Goal: Task Accomplishment & Management: Manage account settings

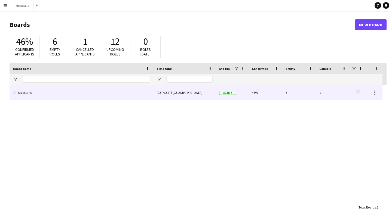
click at [176, 94] on div "(CET/CEST) [GEOGRAPHIC_DATA]" at bounding box center [184, 92] width 63 height 15
click at [141, 96] on link "Mocktails" at bounding box center [81, 92] width 137 height 15
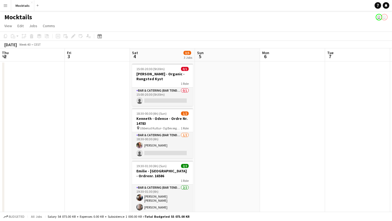
scroll to position [0, 124]
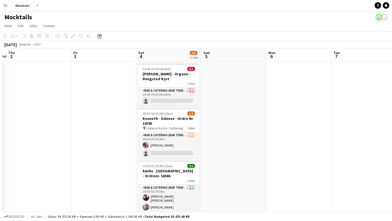
click at [228, 24] on app-page-menu "View Day view expanded Day view collapsed Month view Date picker Jump to [DATE]…" at bounding box center [196, 26] width 392 height 10
click at [299, 24] on app-page-menu "View Day view expanded Day view collapsed Month view Date picker Jump to [DATE]…" at bounding box center [196, 26] width 392 height 10
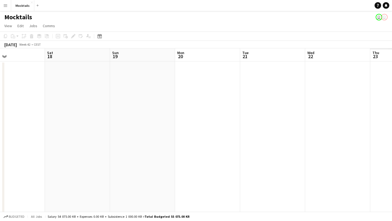
scroll to position [0, 157]
click at [190, 86] on app-date-cell at bounding box center [201, 147] width 65 height 170
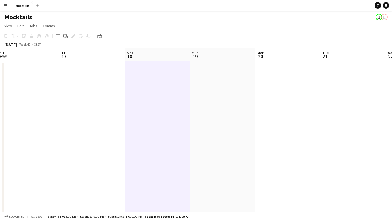
scroll to position [0, 204]
click at [58, 37] on icon at bounding box center [58, 36] width 2 height 2
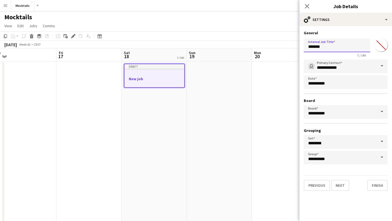
drag, startPoint x: 329, startPoint y: 47, endPoint x: 274, endPoint y: 47, distance: 55.0
click at [274, 47] on body "Menu Boards Boards Boards All jobs Status Workforce Workforce My Workforce Recr…" at bounding box center [196, 133] width 392 height 266
paste input "******"
type input "**********"
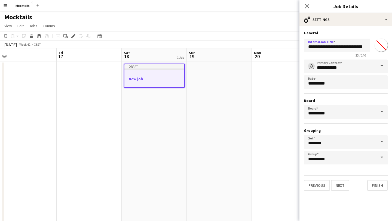
scroll to position [0, 0]
click at [342, 189] on button "Next" at bounding box center [340, 185] width 18 height 11
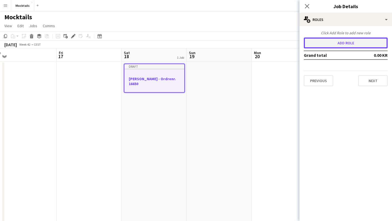
click at [327, 42] on button "Add role" at bounding box center [346, 43] width 84 height 11
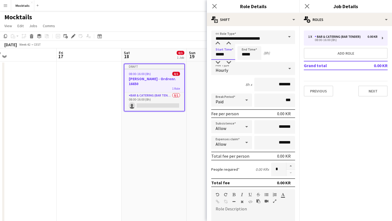
drag, startPoint x: 227, startPoint y: 55, endPoint x: 200, endPoint y: 55, distance: 27.5
click at [200, 55] on body "Menu Boards Boards Boards All jobs Status Workforce Workforce My Workforce Recr…" at bounding box center [196, 133] width 392 height 266
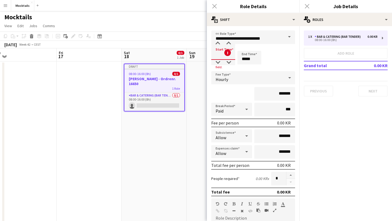
click at [212, 7] on div "Close pop-in" at bounding box center [214, 6] width 15 height 13
click at [214, 6] on div "Close pop-in" at bounding box center [214, 6] width 15 height 13
click at [163, 140] on app-date-cell "Draft 08:00-16:00 (8h) 0/1 [PERSON_NAME] - Ordrenr. 16650 1 Role Bar & Catering…" at bounding box center [154, 147] width 65 height 170
click at [160, 12] on div "Mocktails user user" at bounding box center [196, 16] width 392 height 10
click at [307, 7] on div "Close pop-in" at bounding box center [306, 6] width 15 height 13
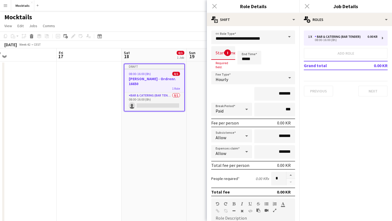
click at [214, 6] on div "Close pop-in" at bounding box center [214, 6] width 15 height 13
click at [140, 82] on h3 "[PERSON_NAME] - Ordrenr. 16650" at bounding box center [154, 81] width 60 height 10
click at [32, 35] on icon at bounding box center [32, 34] width 4 height 1
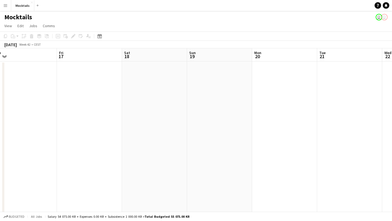
click at [245, 20] on div "Mocktails user user" at bounding box center [196, 16] width 392 height 10
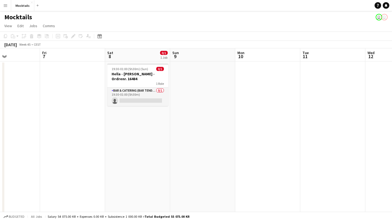
scroll to position [0, 142]
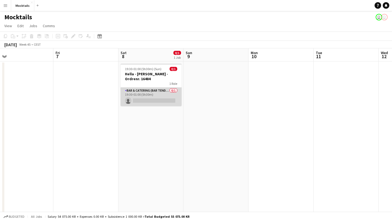
click at [161, 92] on app-card-role "Bar & Catering (Bar Tender) 0/1 19:30-01:00 (5h30m) single-neutral-actions" at bounding box center [151, 97] width 61 height 19
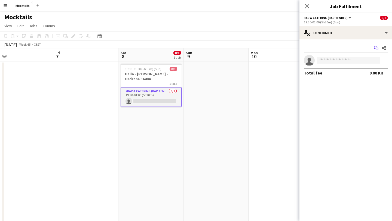
click at [375, 49] on icon "Start chat" at bounding box center [376, 48] width 4 height 4
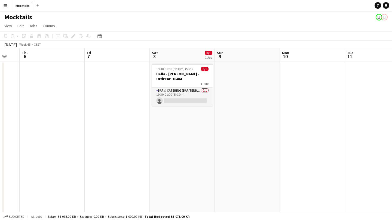
scroll to position [0, 195]
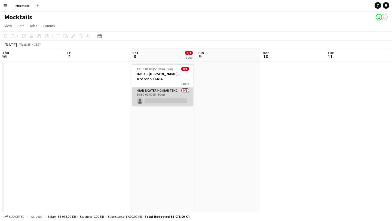
click at [171, 93] on app-card-role "Bar & Catering (Bar Tender) 0/1 19:30-01:00 (5h30m) single-neutral-actions" at bounding box center [162, 97] width 61 height 19
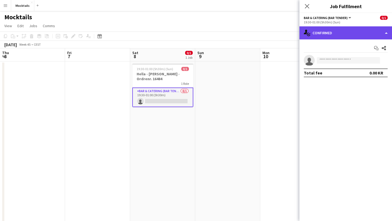
click at [384, 33] on div "single-neutral-actions-check-2 Confirmed" at bounding box center [345, 32] width 93 height 13
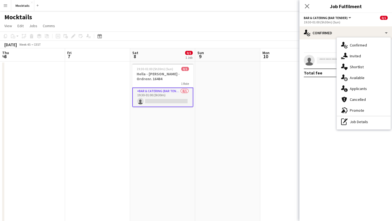
click at [357, 89] on span "Applicants" at bounding box center [358, 88] width 17 height 5
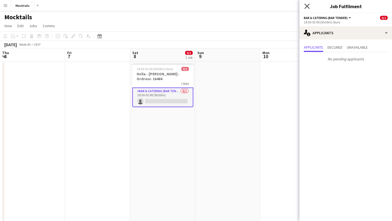
click at [307, 6] on icon at bounding box center [306, 6] width 5 height 5
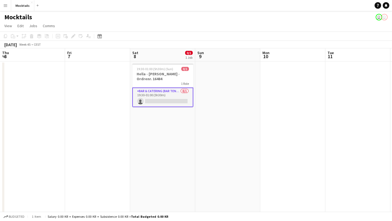
click at [199, 22] on app-page-menu "View Day view expanded Day view collapsed Month view Date picker Jump to [DATE]…" at bounding box center [196, 26] width 392 height 10
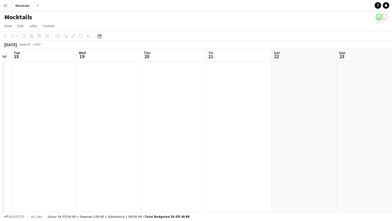
scroll to position [0, 193]
click at [222, 93] on app-date-cell at bounding box center [230, 147] width 65 height 170
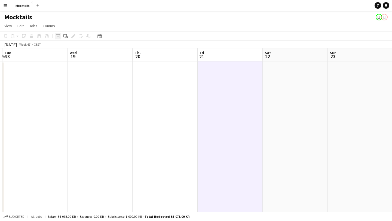
click at [59, 36] on icon "Add job" at bounding box center [58, 36] width 4 height 4
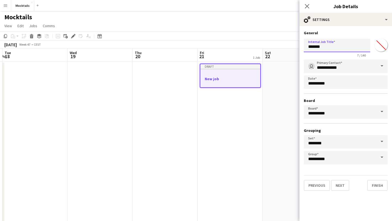
drag, startPoint x: 336, startPoint y: 50, endPoint x: 257, endPoint y: 52, distance: 79.5
click at [257, 52] on body "Menu Boards Boards Boards All jobs Status Workforce Workforce My Workforce Recr…" at bounding box center [196, 133] width 392 height 266
type input "*"
paste input "******"
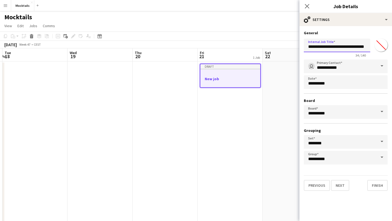
type input "**********"
click at [344, 186] on button "Next" at bounding box center [340, 185] width 18 height 11
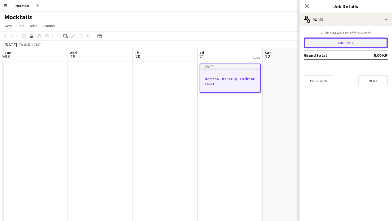
click at [327, 43] on button "Add role" at bounding box center [346, 43] width 84 height 11
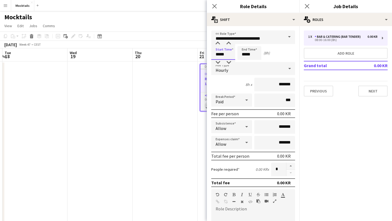
drag, startPoint x: 228, startPoint y: 56, endPoint x: 195, endPoint y: 56, distance: 33.2
click at [195, 56] on body "Menu Boards Boards Boards All jobs Status Workforce Workforce My Workforce Recr…" at bounding box center [196, 133] width 392 height 266
type input "*****"
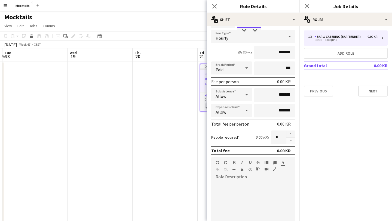
scroll to position [39, 0]
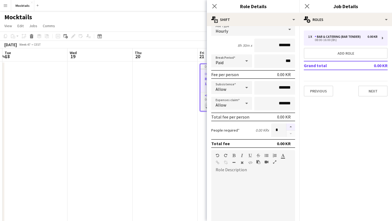
type input "*****"
click at [290, 126] on button "button" at bounding box center [290, 127] width 9 height 7
click at [290, 127] on button "button" at bounding box center [290, 127] width 9 height 7
type input "*"
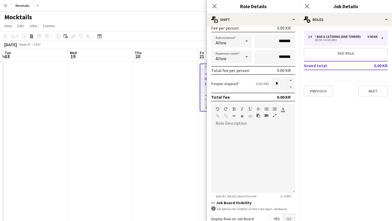
scroll to position [98, 0]
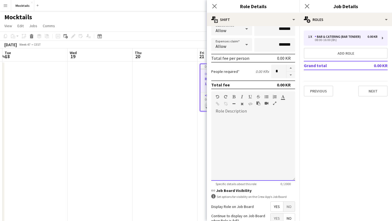
click at [241, 114] on div at bounding box center [253, 146] width 84 height 69
paste div
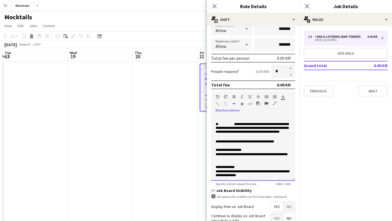
scroll to position [0, 0]
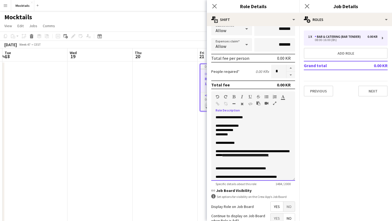
click at [250, 124] on p "**********" at bounding box center [253, 126] width 75 height 4
click at [245, 146] on p "**********" at bounding box center [253, 143] width 75 height 4
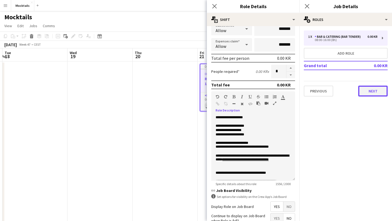
click at [366, 89] on button "Next" at bounding box center [372, 91] width 29 height 11
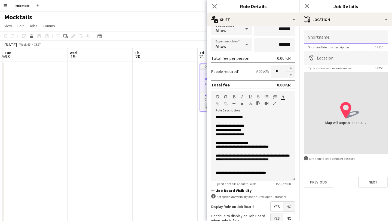
click at [325, 38] on input "Shortname" at bounding box center [346, 37] width 84 height 14
type input "********"
click at [326, 60] on input "Location" at bounding box center [346, 58] width 84 height 14
paste input "**********"
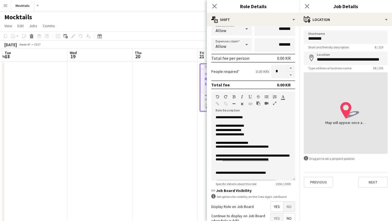
type input "**********"
click at [373, 185] on button "Next" at bounding box center [372, 182] width 29 height 11
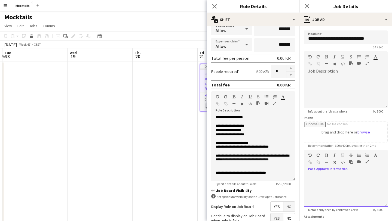
click at [326, 168] on div "default Heading 1 Heading 2 Heading 3 Heading 4 Heading 5 Heading 6 Heading 7 P…" at bounding box center [346, 160] width 84 height 20
click at [325, 78] on div at bounding box center [346, 92] width 84 height 33
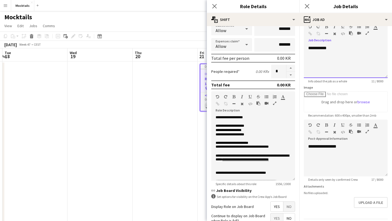
scroll to position [48, 0]
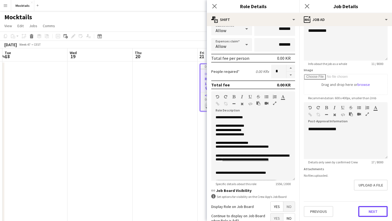
click at [373, 211] on button "Next" at bounding box center [372, 211] width 29 height 11
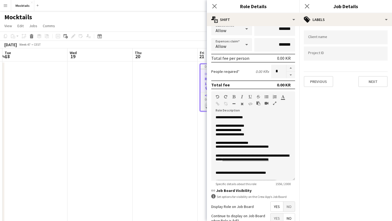
scroll to position [0, 0]
click at [366, 84] on button "Next" at bounding box center [372, 81] width 29 height 11
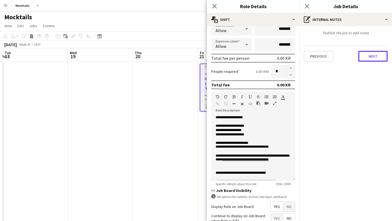
click at [365, 55] on button "Next" at bounding box center [372, 56] width 29 height 11
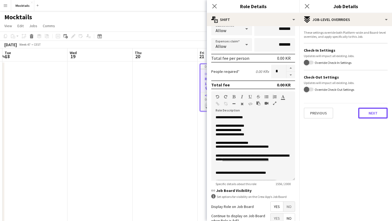
click at [374, 113] on button "Next" at bounding box center [372, 113] width 29 height 11
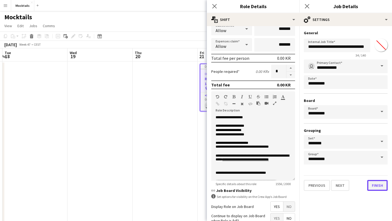
click at [375, 184] on button "Finish" at bounding box center [377, 185] width 20 height 11
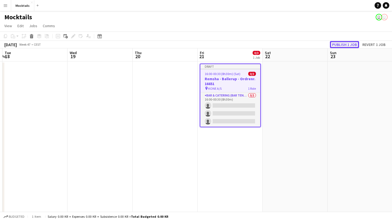
click at [348, 44] on button "Publish 1 job" at bounding box center [344, 44] width 29 height 7
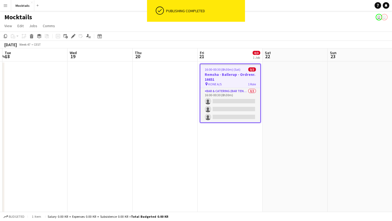
click at [233, 31] on app-page-menu "View Day view expanded Day view collapsed Month view Date picker Jump to [DATE]…" at bounding box center [196, 26] width 392 height 10
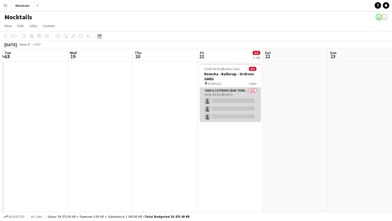
click at [234, 103] on app-card-role "Bar & Catering (Bar Tender) 0/3 16:00-00:30 (8h30m) single-neutral-actions sing…" at bounding box center [230, 105] width 61 height 34
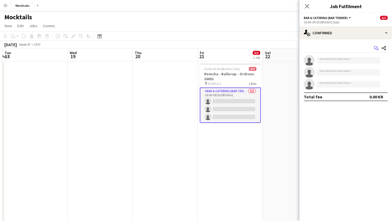
click at [376, 47] on icon "Start chat" at bounding box center [376, 48] width 4 height 4
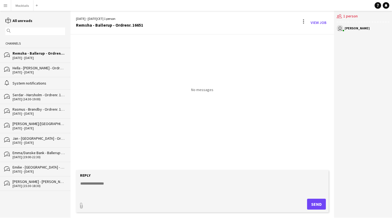
click at [120, 187] on textarea at bounding box center [203, 188] width 247 height 14
type textarea "*********"
click at [317, 203] on button "Send" at bounding box center [316, 204] width 19 height 11
click at [317, 24] on link "View Job" at bounding box center [318, 22] width 20 height 9
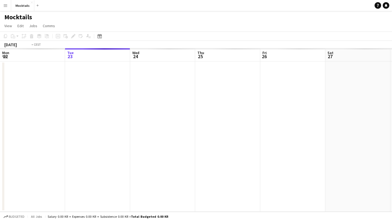
scroll to position [0, 187]
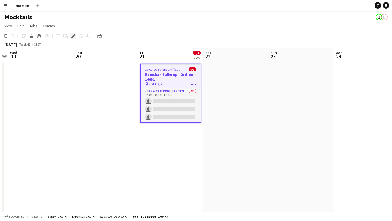
click at [72, 36] on icon at bounding box center [73, 36] width 3 height 3
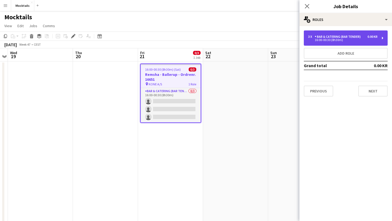
click at [329, 39] on div "16:00-00:30 (8h30m)" at bounding box center [342, 40] width 69 height 3
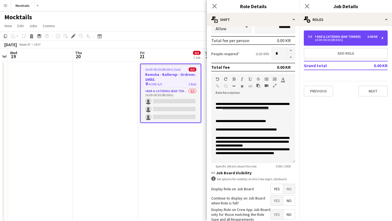
scroll to position [0, 0]
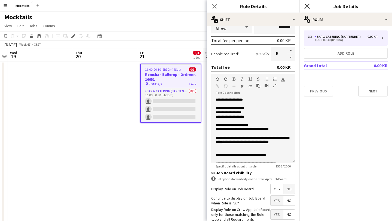
click at [306, 7] on icon at bounding box center [306, 6] width 5 height 5
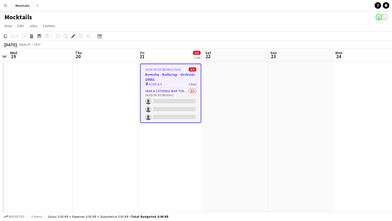
click at [226, 21] on app-page-menu "View Day view expanded Day view collapsed Month view Date picker Jump to [DATE]…" at bounding box center [196, 26] width 392 height 10
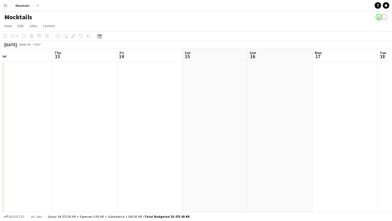
scroll to position [0, 135]
click at [166, 110] on app-date-cell at bounding box center [157, 147] width 65 height 170
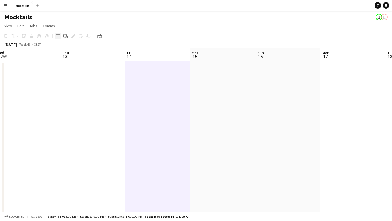
click at [59, 36] on icon "Add job" at bounding box center [58, 36] width 4 height 4
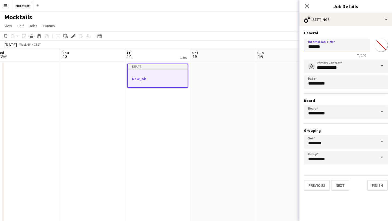
drag, startPoint x: 329, startPoint y: 48, endPoint x: 258, endPoint y: 48, distance: 71.0
click at [259, 48] on body "Menu Boards Boards Boards All jobs Status Workforce Workforce My Workforce Recr…" at bounding box center [196, 133] width 392 height 266
paste input "******"
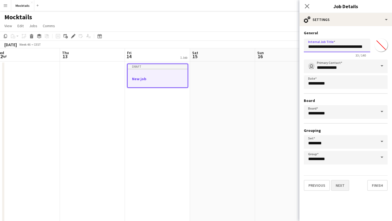
type input "**********"
click at [336, 188] on button "Next" at bounding box center [340, 185] width 18 height 11
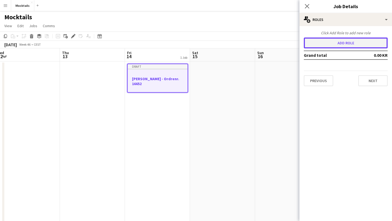
click at [341, 44] on button "Add role" at bounding box center [346, 43] width 84 height 11
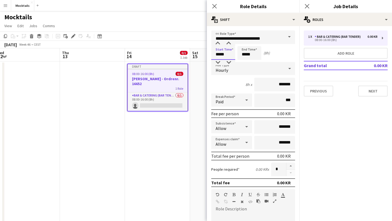
drag, startPoint x: 227, startPoint y: 55, endPoint x: 195, endPoint y: 56, distance: 31.3
click at [195, 56] on body "Menu Boards Boards Boards All jobs Status Workforce Workforce My Workforce Recr…" at bounding box center [196, 133] width 392 height 266
type input "*****"
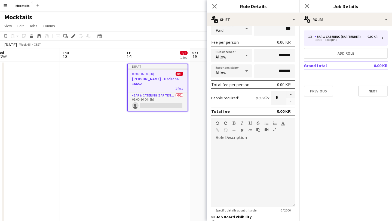
scroll to position [79, 0]
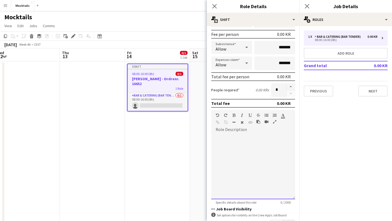
click at [231, 142] on div at bounding box center [253, 166] width 84 height 65
paste div
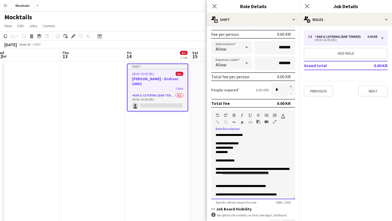
scroll to position [0, 0]
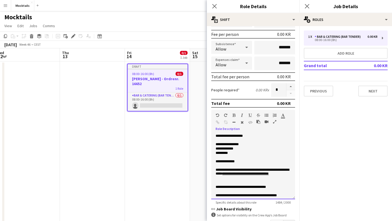
click at [248, 142] on p at bounding box center [253, 141] width 75 height 4
click at [249, 144] on p "**********" at bounding box center [253, 145] width 75 height 4
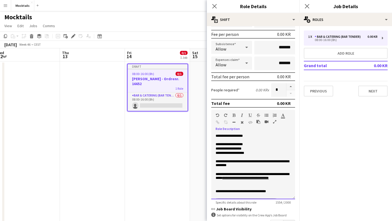
click at [260, 154] on p "**********" at bounding box center [253, 153] width 75 height 4
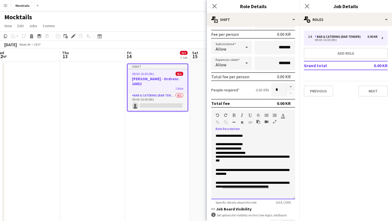
click at [244, 159] on p "**********" at bounding box center [253, 157] width 75 height 13
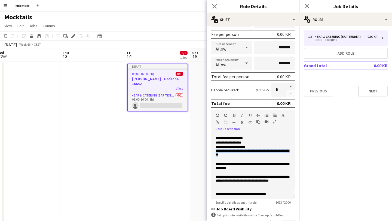
drag, startPoint x: 255, startPoint y: 157, endPoint x: 211, endPoint y: 153, distance: 44.5
click at [211, 153] on form "**********" at bounding box center [253, 120] width 93 height 338
copy p "**********"
click at [234, 156] on p "**********" at bounding box center [253, 151] width 75 height 13
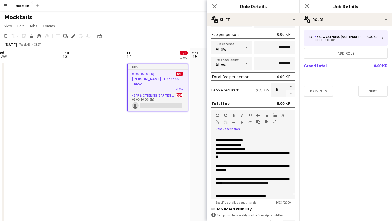
scroll to position [0, 0]
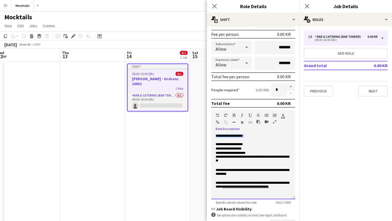
drag, startPoint x: 264, startPoint y: 136, endPoint x: 206, endPoint y: 136, distance: 58.2
click at [206, 136] on body "Menu Boards Boards Boards All jobs Status Workforce Workforce My Workforce Recr…" at bounding box center [196, 133] width 392 height 266
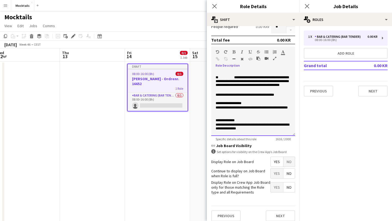
scroll to position [147, 0]
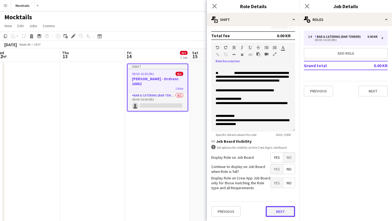
click at [275, 211] on button "Next" at bounding box center [280, 211] width 29 height 11
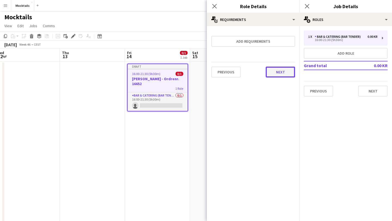
click at [284, 70] on button "Next" at bounding box center [280, 72] width 29 height 11
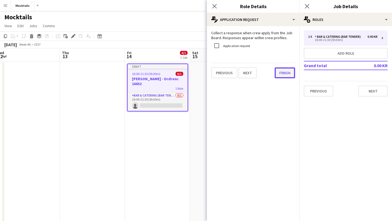
click at [278, 75] on button "Finish" at bounding box center [285, 73] width 20 height 11
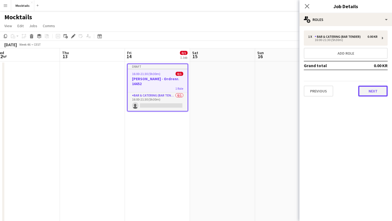
click at [373, 93] on button "Next" at bounding box center [372, 91] width 29 height 11
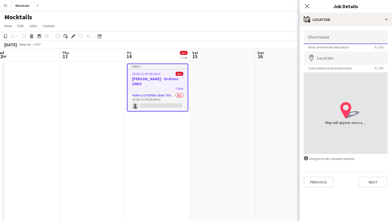
click at [331, 38] on input "Shortname" at bounding box center [346, 37] width 84 height 14
click at [323, 57] on input "Location" at bounding box center [346, 58] width 84 height 14
paste input "**********"
type input "**********"
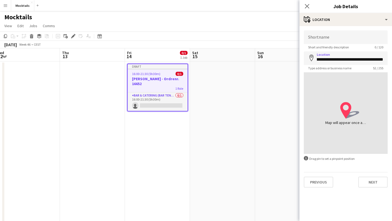
scroll to position [0, 0]
click at [353, 195] on mat-expansion-panel "**********" at bounding box center [345, 123] width 93 height 195
click at [369, 182] on button "Next" at bounding box center [372, 182] width 29 height 11
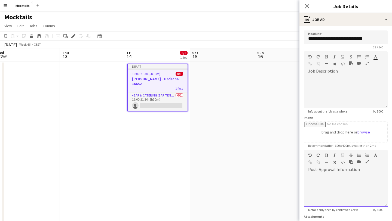
click at [351, 178] on div at bounding box center [346, 190] width 84 height 33
click at [329, 74] on div at bounding box center [346, 90] width 84 height 36
paste div
click at [345, 175] on div "*******" at bounding box center [346, 190] width 84 height 33
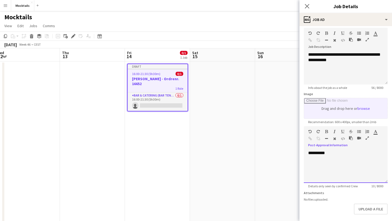
scroll to position [48, 0]
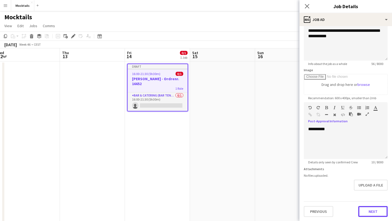
click at [367, 211] on button "Next" at bounding box center [372, 211] width 29 height 11
type input "*******"
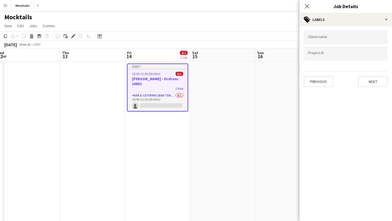
scroll to position [0, 0]
click at [370, 82] on button "Next" at bounding box center [372, 81] width 29 height 11
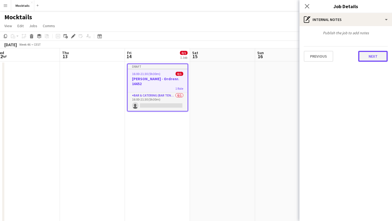
click at [372, 56] on button "Next" at bounding box center [372, 56] width 29 height 11
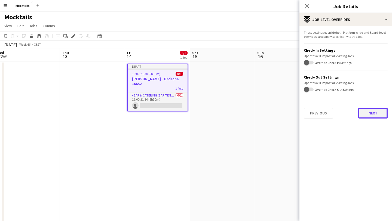
click at [366, 110] on button "Next" at bounding box center [372, 113] width 29 height 11
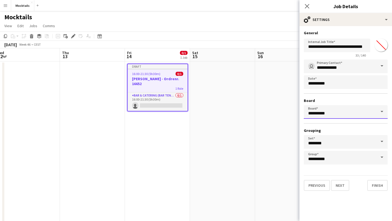
click at [360, 114] on input "*********" at bounding box center [346, 112] width 84 height 14
click at [372, 104] on div "**********" at bounding box center [346, 112] width 84 height 105
click at [376, 187] on button "Finish" at bounding box center [377, 185] width 20 height 11
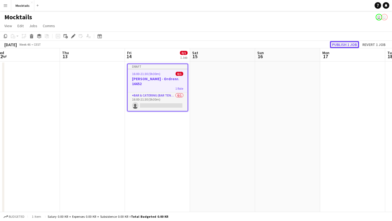
click at [345, 42] on button "Publish 1 job" at bounding box center [344, 44] width 29 height 7
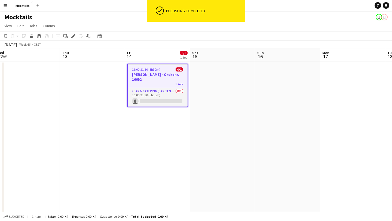
click at [152, 32] on app-toolbar "Copy Paste Paste Command V Paste with crew Command Shift V Paste linked Job [GE…" at bounding box center [196, 36] width 392 height 9
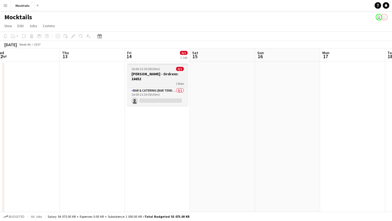
click at [161, 81] on h3 "[PERSON_NAME] - Ordrenr. 16652" at bounding box center [157, 77] width 61 height 10
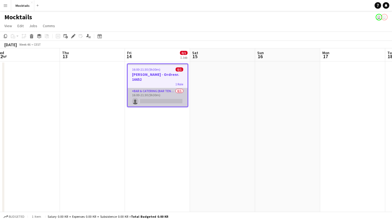
click at [161, 95] on app-card-role "Bar & Catering (Bar Tender) 0/1 16:00-21:30 (5h30m) single-neutral-actions" at bounding box center [158, 97] width 60 height 19
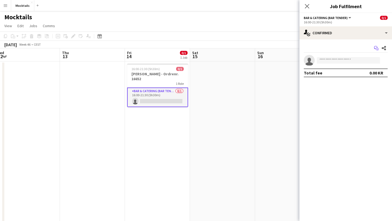
click at [375, 48] on icon "Start chat" at bounding box center [376, 48] width 4 height 4
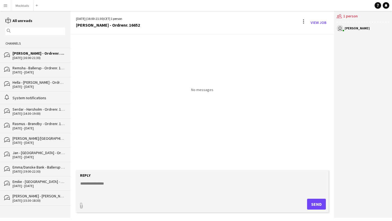
click at [116, 185] on textarea at bounding box center [203, 188] width 247 height 14
type textarea "*********"
click at [318, 203] on button "Send" at bounding box center [316, 204] width 19 height 11
click at [315, 21] on link "View Job" at bounding box center [318, 22] width 20 height 9
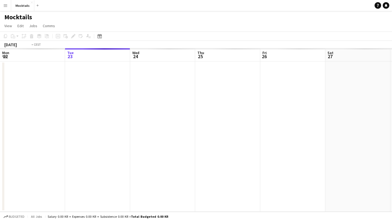
scroll to position [0, 187]
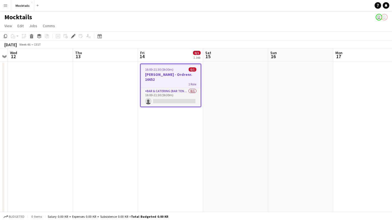
click at [170, 33] on app-toolbar "Copy Paste Paste Command V Paste with crew Command Shift V Paste linked Job [GE…" at bounding box center [196, 36] width 392 height 9
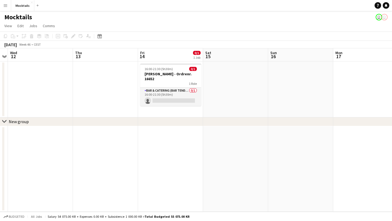
click at [212, 36] on app-toolbar "Copy Paste Paste Command V Paste with crew Command Shift V Paste linked Job [GE…" at bounding box center [196, 36] width 392 height 9
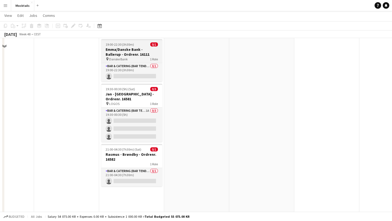
scroll to position [94, 0]
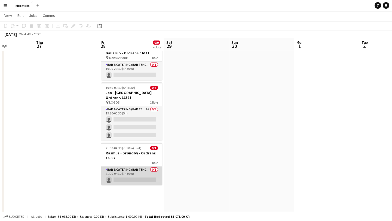
click at [134, 167] on app-card-role "Bar & Catering (Bar Tender) 0/1 21:00-04:30 (7h30m) single-neutral-actions" at bounding box center [131, 176] width 61 height 19
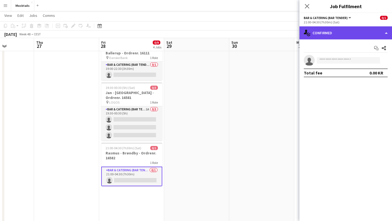
click at [340, 34] on div "single-neutral-actions-check-2 Confirmed" at bounding box center [345, 32] width 93 height 13
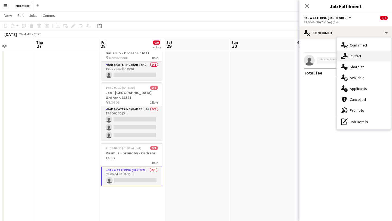
click at [358, 57] on span "Invited" at bounding box center [355, 56] width 11 height 5
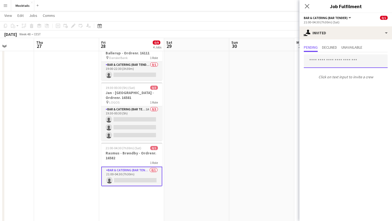
click at [318, 63] on input "text" at bounding box center [346, 61] width 84 height 14
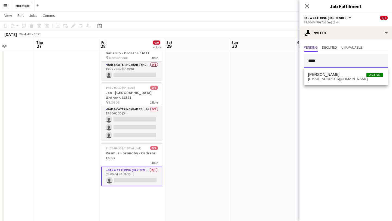
type input "****"
click at [323, 75] on span "[PERSON_NAME]" at bounding box center [323, 74] width 31 height 5
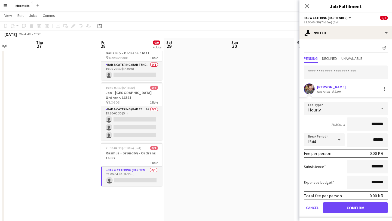
scroll to position [2, 0]
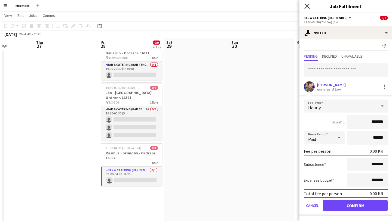
click at [307, 7] on icon at bounding box center [306, 6] width 5 height 5
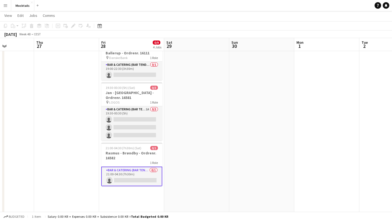
click at [195, 17] on app-page-menu "View Day view expanded Day view collapsed Month view Date picker Jump to [DATE]…" at bounding box center [196, 16] width 392 height 10
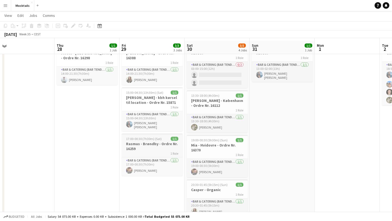
scroll to position [19, 0]
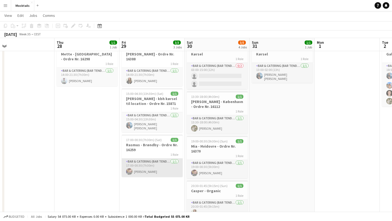
click at [167, 165] on app-card-role "Bar & Catering (Bar Tender) [DATE] 17:00-00:30 (7h30m) [PERSON_NAME]" at bounding box center [152, 168] width 61 height 19
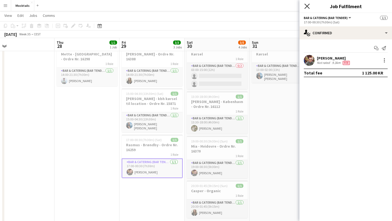
click at [307, 7] on icon at bounding box center [306, 6] width 5 height 5
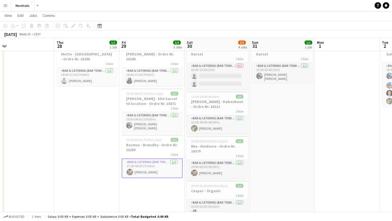
click at [208, 13] on app-page-menu "View Day view expanded Day view collapsed Month view Date picker Jump to [DATE]…" at bounding box center [196, 16] width 392 height 10
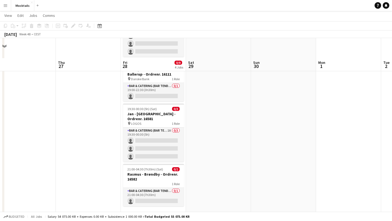
scroll to position [116, 0]
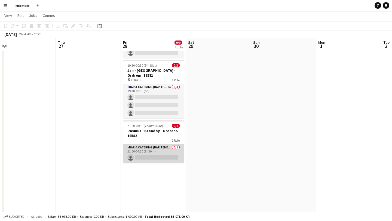
click at [160, 145] on app-card-role "Bar & Catering (Bar Tender) 0/1 21:00-04:30 (7h30m) single-neutral-actions" at bounding box center [153, 154] width 61 height 19
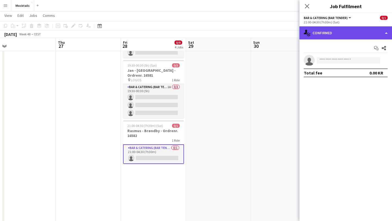
click at [365, 33] on div "single-neutral-actions-check-2 Confirmed" at bounding box center [345, 32] width 93 height 13
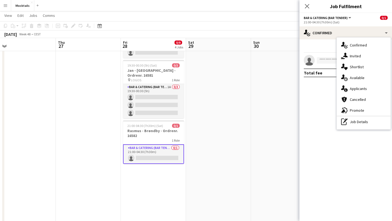
click at [357, 55] on span "Invited" at bounding box center [355, 56] width 11 height 5
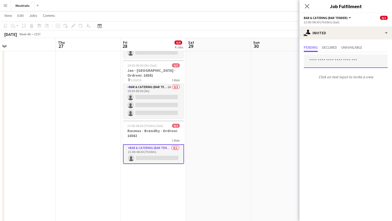
click at [321, 62] on input "text" at bounding box center [346, 61] width 84 height 14
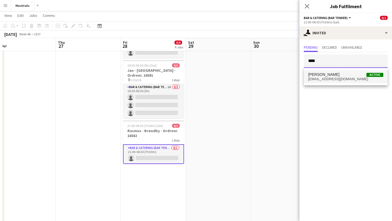
type input "****"
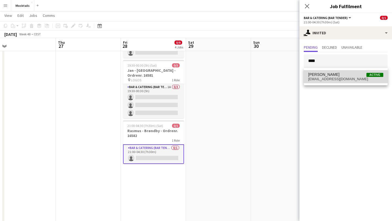
click at [326, 74] on span "[PERSON_NAME]" at bounding box center [323, 74] width 31 height 5
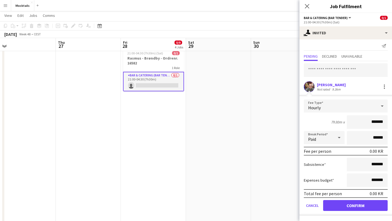
scroll to position [0, 0]
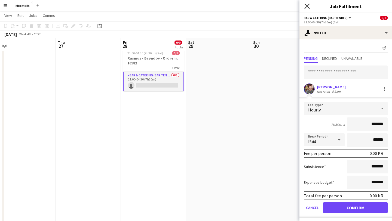
click at [306, 5] on icon at bounding box center [306, 6] width 5 height 5
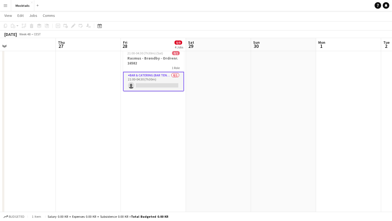
click at [266, 19] on app-page-menu "View Day view expanded Day view collapsed Month view Date picker Jump to [DATE]…" at bounding box center [196, 16] width 392 height 10
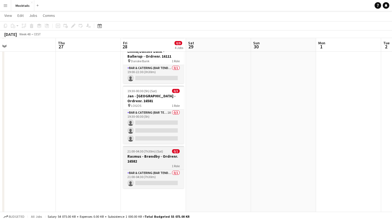
scroll to position [91, 0]
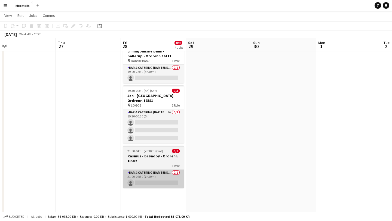
click at [148, 170] on app-card-role "Bar & Catering (Bar Tender) 0/1 21:00-04:30 (7h30m) single-neutral-actions" at bounding box center [153, 179] width 61 height 19
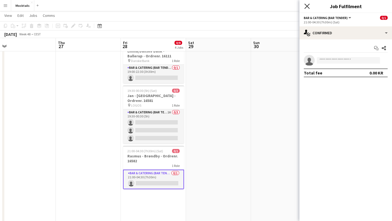
click at [307, 8] on icon "Close pop-in" at bounding box center [306, 6] width 5 height 5
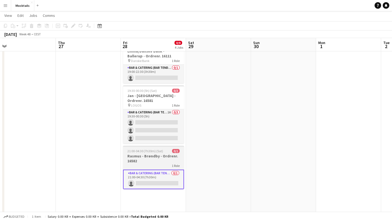
click at [154, 155] on h3 "Rasmus - Brøndby - Ordrenr. 16582" at bounding box center [153, 159] width 61 height 10
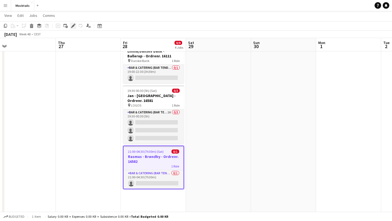
click at [73, 25] on icon at bounding box center [73, 25] width 3 height 3
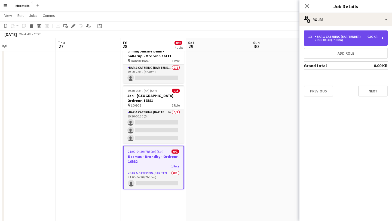
click at [342, 39] on div "21:00-04:30 (7h30m)" at bounding box center [342, 40] width 69 height 3
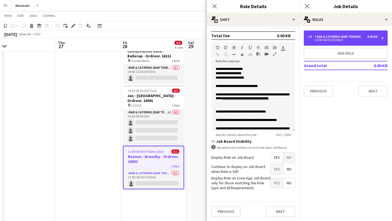
scroll to position [0, 0]
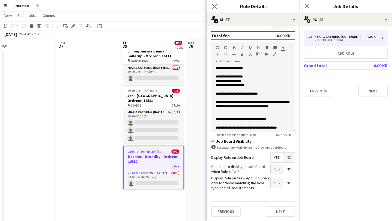
click at [215, 9] on icon "Close pop-in" at bounding box center [214, 6] width 5 height 5
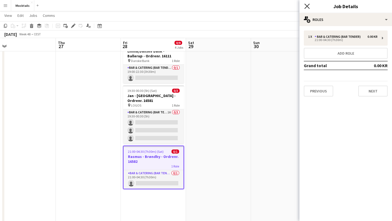
click at [306, 7] on icon "Close pop-in" at bounding box center [306, 6] width 5 height 5
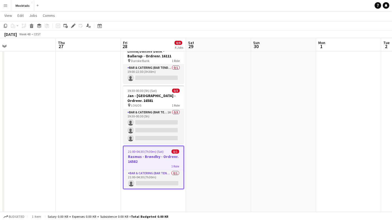
click at [260, 17] on app-page-menu "View Day view expanded Day view collapsed Month view Date picker Jump to [DATE]…" at bounding box center [196, 16] width 392 height 10
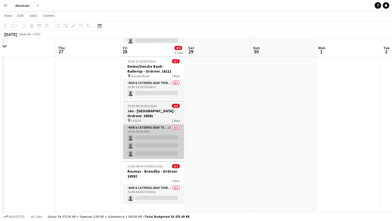
scroll to position [81, 0]
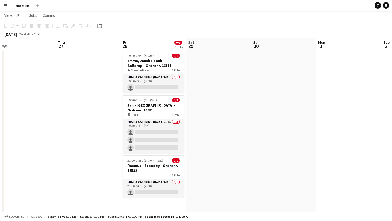
click at [231, 16] on app-page-menu "View Day view expanded Day view collapsed Month view Date picker Jump to [DATE]…" at bounding box center [196, 16] width 392 height 10
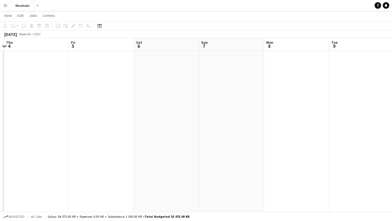
scroll to position [0, 125]
click at [100, 93] on app-date-cell at bounding box center [102, 185] width 65 height 411
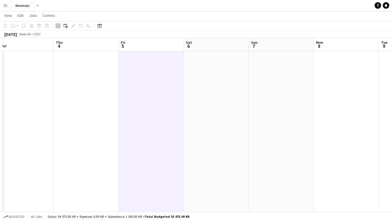
scroll to position [0, 140]
click at [58, 26] on icon at bounding box center [58, 25] width 2 height 2
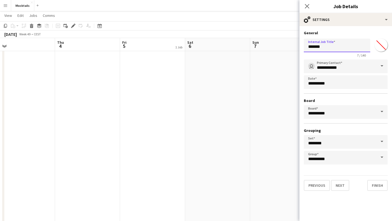
drag, startPoint x: 335, startPoint y: 48, endPoint x: 269, endPoint y: 48, distance: 65.1
click at [270, 48] on body "Menu Boards Boards Boards All jobs Status Workforce Workforce My Workforce Recr…" at bounding box center [196, 172] width 392 height 506
type input "*"
drag, startPoint x: 335, startPoint y: 49, endPoint x: 379, endPoint y: 48, distance: 44.1
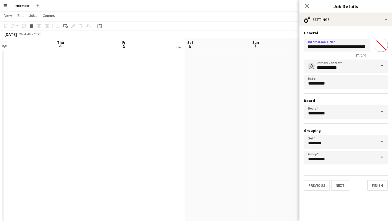
click at [379, 48] on div "**********" at bounding box center [346, 46] width 84 height 21
paste input "******"
type input "**********"
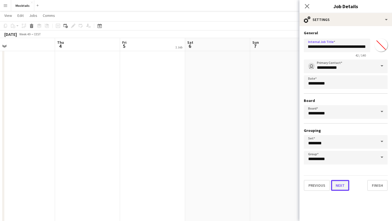
click at [342, 188] on button "Next" at bounding box center [340, 185] width 18 height 11
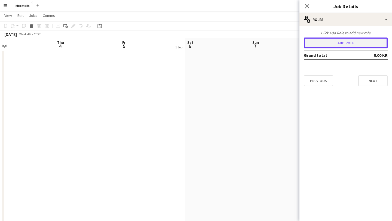
click at [334, 44] on button "Add role" at bounding box center [346, 43] width 84 height 11
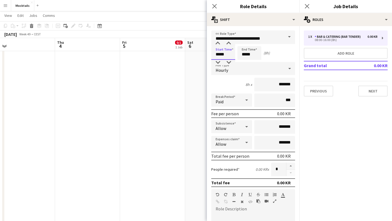
drag, startPoint x: 228, startPoint y: 55, endPoint x: 192, endPoint y: 55, distance: 35.7
click at [192, 55] on body "Menu Boards Boards Boards All jobs Status Workforce Workforce My Workforce Recr…" at bounding box center [196, 172] width 392 height 506
type input "*****"
click at [291, 167] on button "button" at bounding box center [290, 166] width 9 height 7
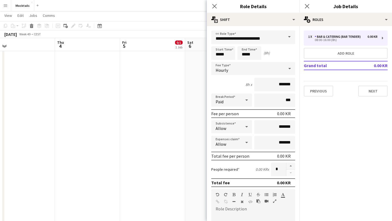
type input "*"
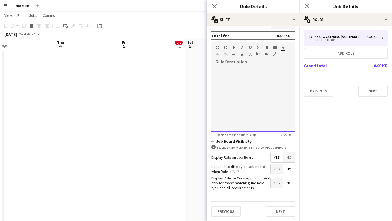
click at [225, 88] on div at bounding box center [253, 98] width 84 height 65
paste div
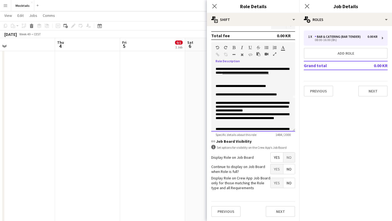
scroll to position [0, 0]
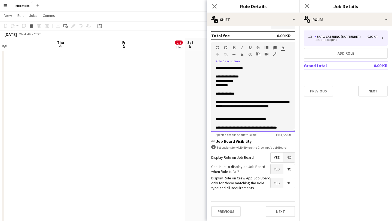
click at [249, 78] on p "**********" at bounding box center [253, 77] width 75 height 4
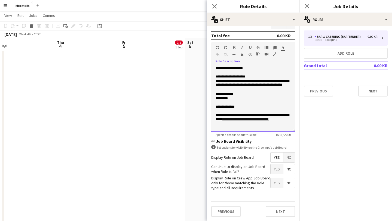
click at [245, 94] on p "**********" at bounding box center [253, 94] width 75 height 4
click at [257, 99] on p "**********" at bounding box center [253, 99] width 75 height 4
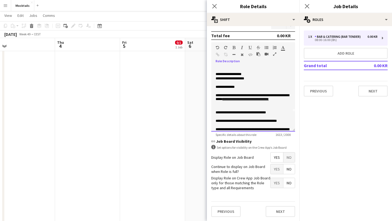
scroll to position [21, 0]
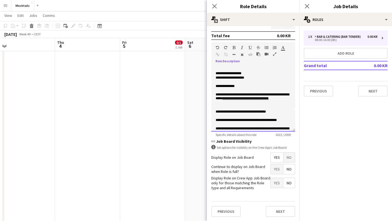
click at [247, 86] on p "**********" at bounding box center [253, 86] width 75 height 4
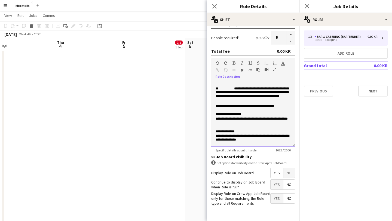
scroll to position [147, 0]
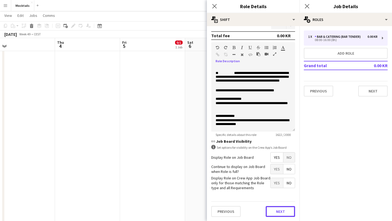
click at [272, 210] on button "Next" at bounding box center [280, 211] width 29 height 11
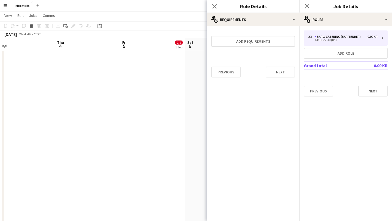
scroll to position [0, 0]
click at [275, 73] on button "Next" at bounding box center [280, 72] width 29 height 11
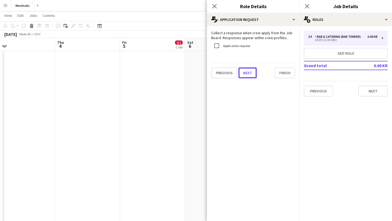
click at [250, 74] on button "Next" at bounding box center [247, 73] width 18 height 11
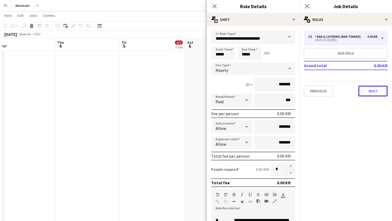
click at [378, 95] on button "Next" at bounding box center [372, 91] width 29 height 11
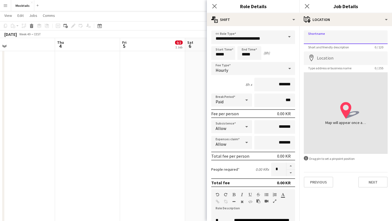
click at [346, 36] on input "Shortname" at bounding box center [346, 37] width 84 height 14
paste input "**********"
type input "**********"
click at [332, 59] on input "Location" at bounding box center [346, 58] width 84 height 14
paste input "**********"
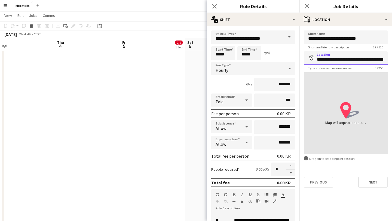
scroll to position [0, 10]
type input "**********"
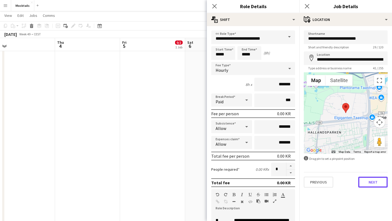
click at [369, 186] on button "Next" at bounding box center [372, 182] width 29 height 11
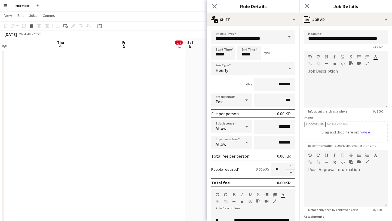
click at [337, 84] on div at bounding box center [346, 92] width 84 height 33
click at [312, 171] on span at bounding box center [308, 174] width 9 height 8
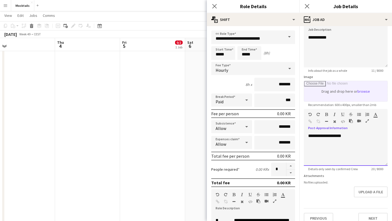
scroll to position [48, 0]
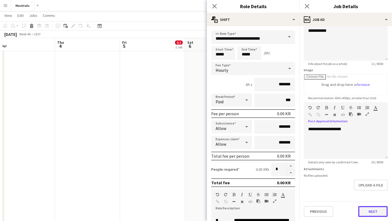
click at [370, 211] on button "Next" at bounding box center [372, 211] width 29 height 11
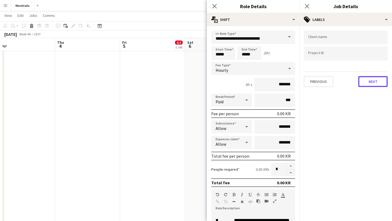
click at [367, 82] on button "Next" at bounding box center [372, 81] width 29 height 11
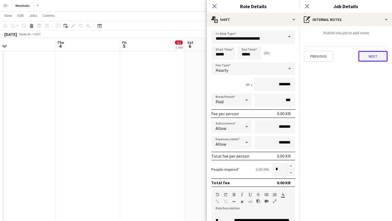
click at [364, 57] on button "Next" at bounding box center [372, 56] width 29 height 11
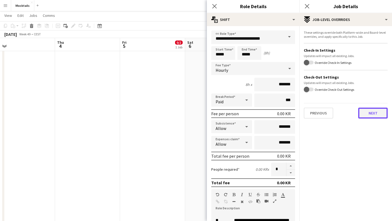
click at [364, 111] on button "Next" at bounding box center [372, 113] width 29 height 11
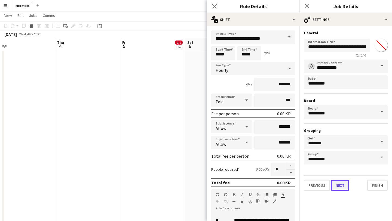
click at [344, 186] on button "Next" at bounding box center [340, 185] width 18 height 11
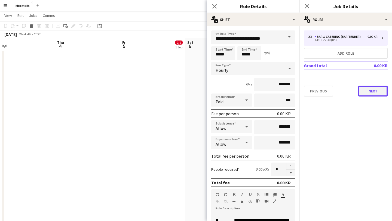
click at [374, 91] on button "Next" at bounding box center [372, 91] width 29 height 11
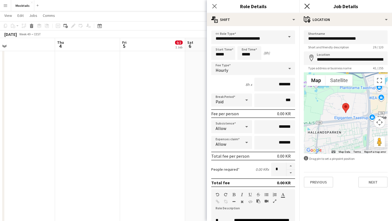
click at [308, 8] on icon "Close pop-in" at bounding box center [306, 6] width 5 height 5
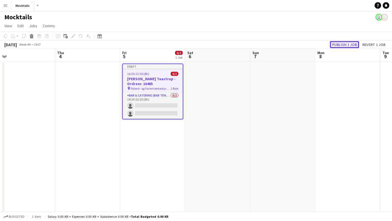
click at [335, 44] on button "Publish 1 job" at bounding box center [344, 44] width 29 height 7
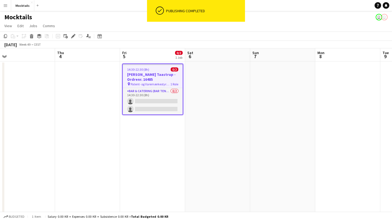
click at [131, 26] on app-page-menu "View Day view expanded Day view collapsed Month view Date picker Jump to [DATE]…" at bounding box center [196, 26] width 392 height 10
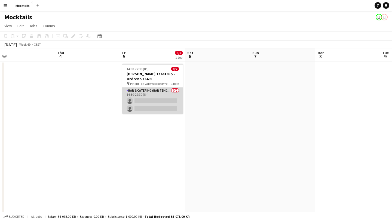
click at [155, 104] on app-card-role "Bar & Catering (Bar Tender) 0/2 14:30-22:30 (8h) single-neutral-actions single-…" at bounding box center [152, 101] width 61 height 26
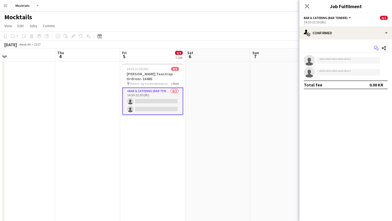
click at [376, 47] on icon "Start chat" at bounding box center [376, 48] width 4 height 4
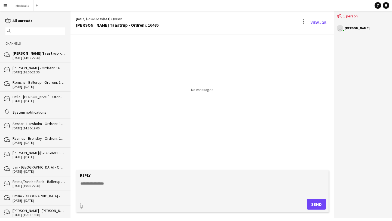
click at [116, 185] on textarea at bounding box center [203, 188] width 247 height 14
type textarea "*********"
click at [319, 204] on button "Send" at bounding box center [316, 204] width 19 height 11
click at [316, 24] on link "View Job" at bounding box center [318, 22] width 20 height 9
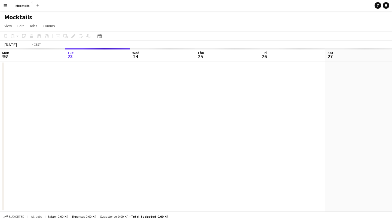
scroll to position [0, 187]
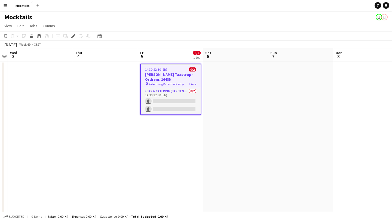
click at [193, 34] on app-toolbar "Copy Paste Paste Command V Paste with crew Command Shift V Paste linked Job [GE…" at bounding box center [196, 36] width 392 height 9
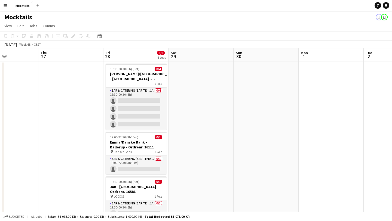
scroll to position [0, 154]
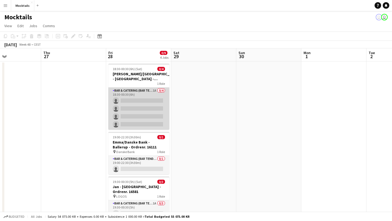
click at [126, 110] on app-card-role "Bar & Catering (Bar Tender) 1A 0/4 18:30-00:30 (6h) single-neutral-actions sing…" at bounding box center [138, 109] width 61 height 42
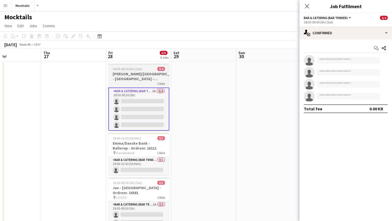
click at [151, 79] on h3 "[PERSON_NAME]/[GEOGRAPHIC_DATA] - [GEOGRAPHIC_DATA] - [GEOGRAPHIC_DATA] 16584" at bounding box center [138, 77] width 61 height 10
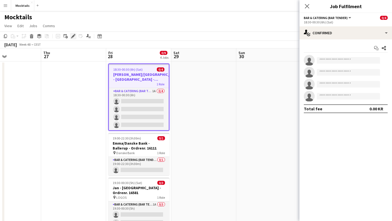
click at [71, 35] on icon "Edit" at bounding box center [73, 36] width 4 height 4
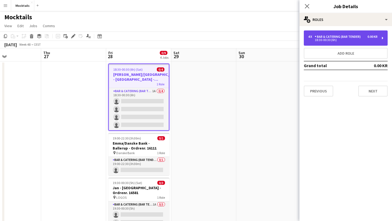
click at [340, 38] on div "Bar & Catering (Bar Tender)" at bounding box center [339, 37] width 48 height 4
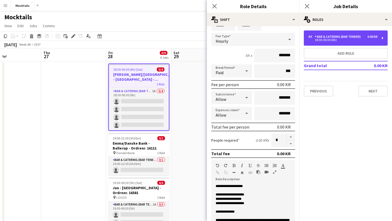
scroll to position [8, 0]
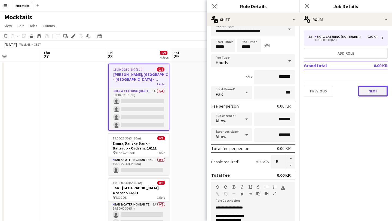
click at [364, 94] on button "Next" at bounding box center [372, 91] width 29 height 11
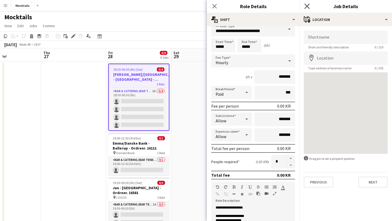
click at [306, 5] on icon at bounding box center [306, 6] width 5 height 5
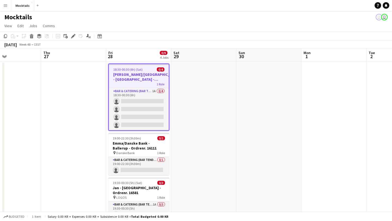
click at [188, 26] on app-page-menu "View Day view expanded Day view collapsed Month view Date picker Jump to [DATE]…" at bounding box center [196, 26] width 392 height 10
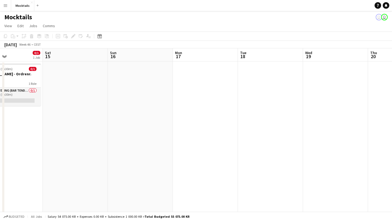
scroll to position [0, 172]
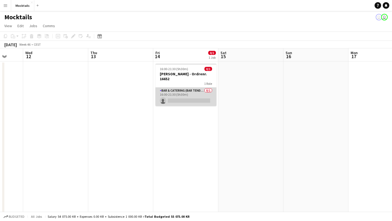
click at [189, 99] on app-card-role "Bar & Catering (Bar Tender) 0/1 16:00-21:30 (5h30m) single-neutral-actions" at bounding box center [185, 97] width 61 height 19
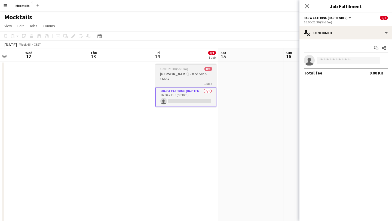
click at [187, 84] on div "1 Role" at bounding box center [185, 83] width 61 height 4
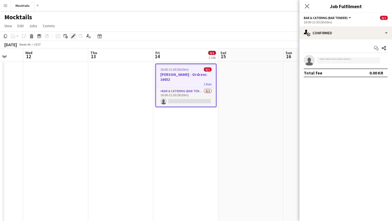
click at [73, 37] on icon at bounding box center [73, 36] width 3 height 3
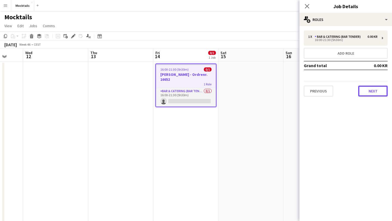
click at [363, 93] on button "Next" at bounding box center [372, 91] width 29 height 11
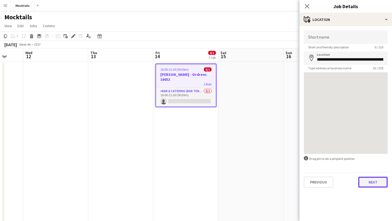
click at [370, 181] on button "Next" at bounding box center [372, 182] width 29 height 11
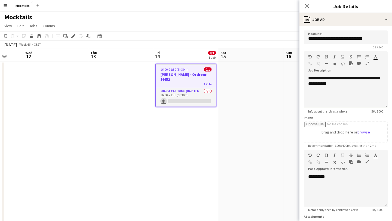
click at [355, 82] on div "**********" at bounding box center [346, 92] width 84 height 33
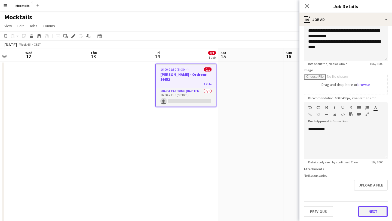
click at [369, 211] on button "Next" at bounding box center [372, 211] width 29 height 11
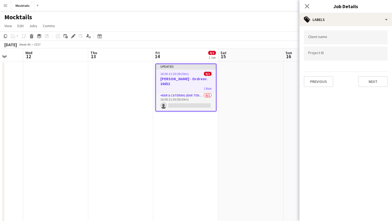
scroll to position [0, 0]
click at [368, 83] on button "Next" at bounding box center [372, 81] width 29 height 11
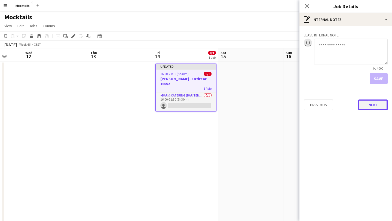
click at [370, 107] on button "Next" at bounding box center [372, 105] width 29 height 11
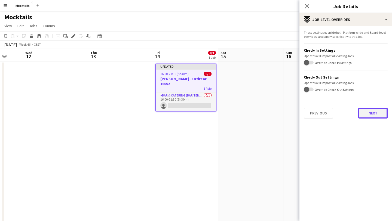
click at [368, 115] on button "Next" at bounding box center [372, 113] width 29 height 11
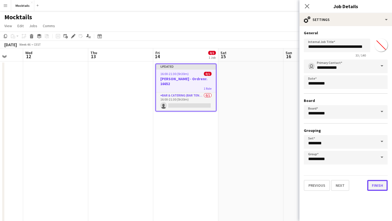
click at [374, 184] on button "Finish" at bounding box center [377, 185] width 20 height 11
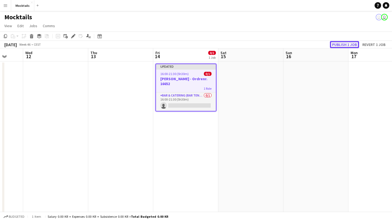
click at [339, 42] on button "Publish 1 job" at bounding box center [344, 44] width 29 height 7
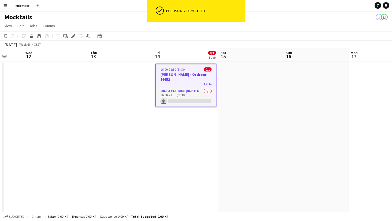
click at [250, 34] on app-toolbar "Copy Paste Paste Command V Paste with crew Command Shift V Paste linked Job [GE…" at bounding box center [196, 36] width 392 height 9
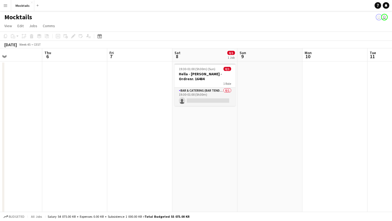
scroll to position [0, 136]
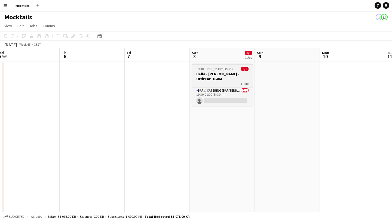
click at [213, 76] on h3 "Hella - [PERSON_NAME] - Ordrenr. 16484" at bounding box center [222, 77] width 61 height 10
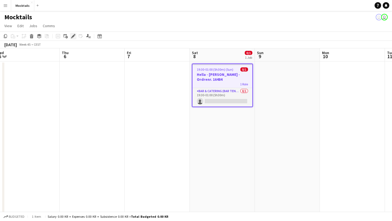
click at [72, 36] on icon "Edit" at bounding box center [73, 36] width 4 height 4
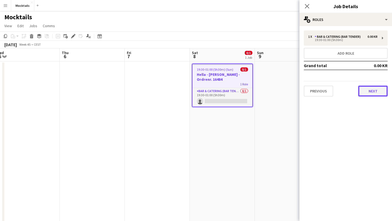
click at [372, 91] on button "Next" at bounding box center [372, 91] width 29 height 11
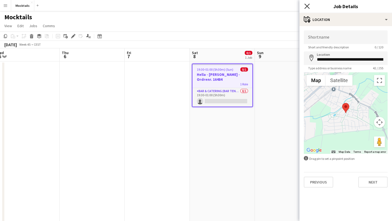
click at [308, 4] on icon "Close pop-in" at bounding box center [306, 6] width 5 height 5
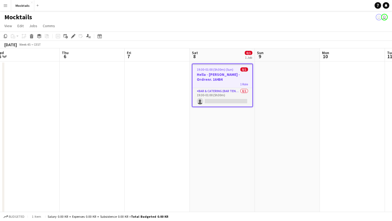
click at [252, 29] on app-page-menu "View Day view expanded Day view collapsed Month view Date picker Jump to [DATE]…" at bounding box center [196, 26] width 392 height 10
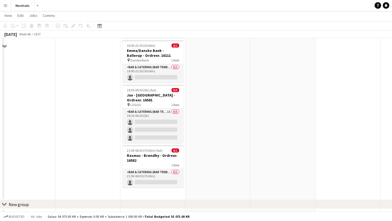
scroll to position [105, 0]
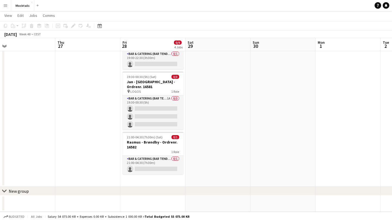
click at [152, 181] on app-date-cell "18:30-00:30 (6h) (Sat) 0/4 [PERSON_NAME]/[GEOGRAPHIC_DATA] - [GEOGRAPHIC_DATA] …" at bounding box center [152, 71] width 65 height 231
click at [58, 26] on icon at bounding box center [58, 25] width 2 height 2
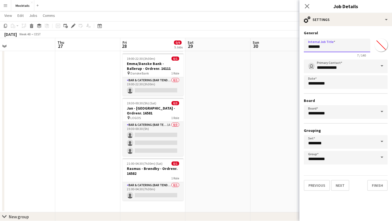
drag, startPoint x: 326, startPoint y: 49, endPoint x: 278, endPoint y: 49, distance: 47.6
click at [278, 49] on body "Menu Boards Boards Boards All jobs Status Workforce Workforce My Workforce Recr…" at bounding box center [196, 70] width 392 height 351
paste input "text"
paste input "******"
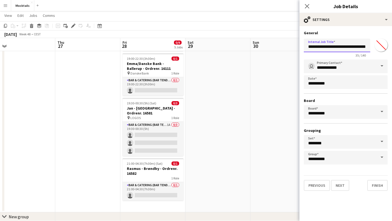
type input "**********"
click at [337, 186] on button "Next" at bounding box center [340, 185] width 18 height 11
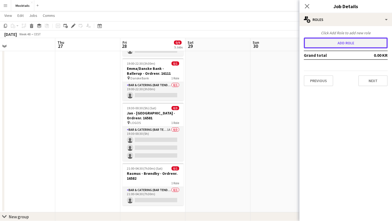
click at [341, 45] on button "Add role" at bounding box center [346, 43] width 84 height 11
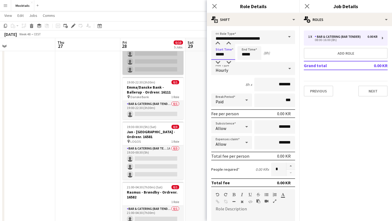
drag, startPoint x: 227, startPoint y: 53, endPoint x: 178, endPoint y: 53, distance: 49.0
click at [178, 53] on body "Menu Boards Boards Boards All jobs Status Workforce Workforce My Workforce Recr…" at bounding box center [196, 82] width 392 height 375
type input "*****"
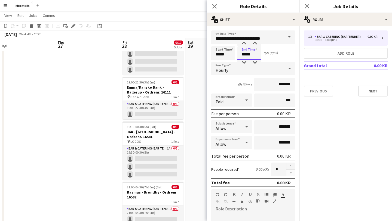
type input "*****"
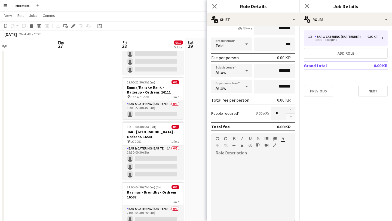
scroll to position [62, 0]
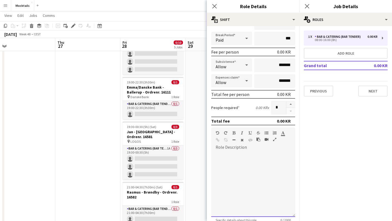
click at [233, 155] on div at bounding box center [253, 184] width 84 height 65
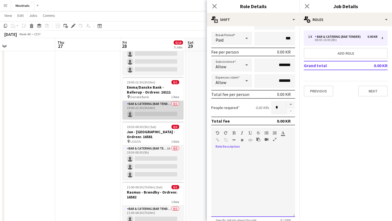
paste div
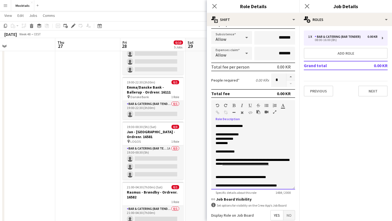
scroll to position [110, 0]
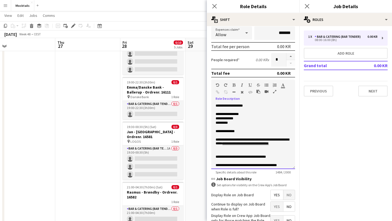
click at [253, 114] on p "**********" at bounding box center [253, 114] width 75 height 4
click at [244, 124] on p "*********" at bounding box center [253, 123] width 75 height 4
click at [248, 133] on p "**********" at bounding box center [253, 132] width 75 height 4
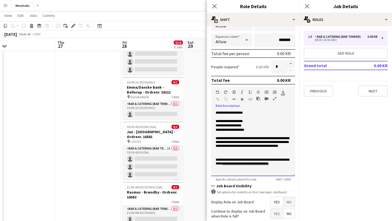
scroll to position [147, 0]
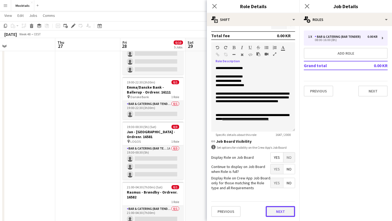
click at [272, 211] on button "Next" at bounding box center [280, 211] width 29 height 11
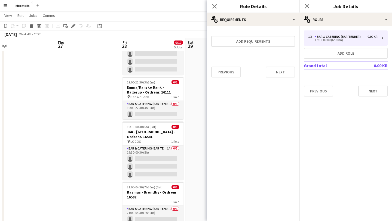
scroll to position [0, 0]
click at [278, 74] on button "Next" at bounding box center [280, 72] width 29 height 11
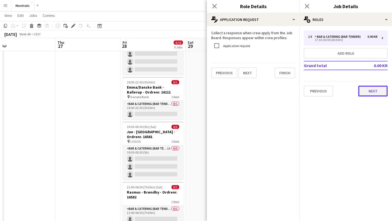
click at [368, 90] on button "Next" at bounding box center [372, 91] width 29 height 11
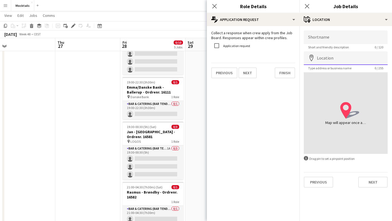
click at [330, 55] on input "Location" at bounding box center [346, 58] width 84 height 14
paste input "**********"
type input "**********"
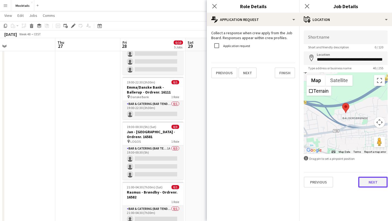
click at [369, 182] on button "Next" at bounding box center [372, 182] width 29 height 11
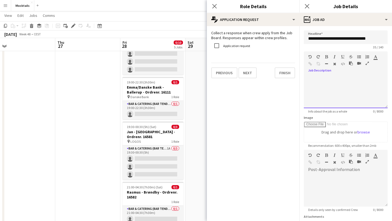
click at [335, 86] on div at bounding box center [346, 92] width 84 height 33
click at [374, 78] on div "**********" at bounding box center [346, 92] width 84 height 33
click at [372, 86] on div "**********" at bounding box center [346, 92] width 84 height 33
click at [344, 79] on div "**********" at bounding box center [346, 92] width 84 height 33
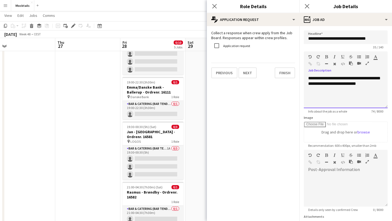
click at [367, 78] on div "**********" at bounding box center [346, 92] width 84 height 33
click at [331, 85] on div "**********" at bounding box center [346, 92] width 84 height 33
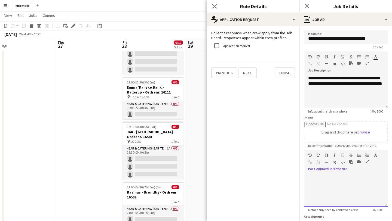
click at [317, 172] on div at bounding box center [346, 188] width 84 height 36
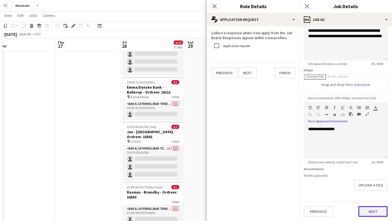
click at [370, 212] on button "Next" at bounding box center [372, 211] width 29 height 11
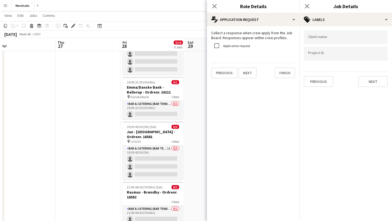
scroll to position [0, 0]
click at [368, 82] on button "Next" at bounding box center [372, 81] width 29 height 11
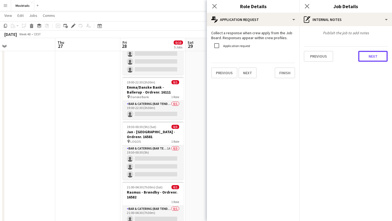
click at [368, 55] on button "Next" at bounding box center [372, 56] width 29 height 11
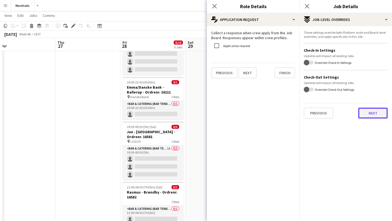
click at [370, 115] on button "Next" at bounding box center [372, 113] width 29 height 11
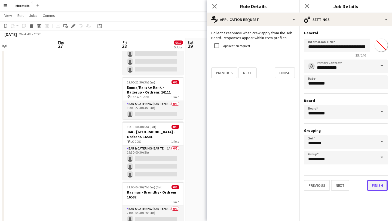
click at [375, 187] on button "Finish" at bounding box center [377, 185] width 20 height 11
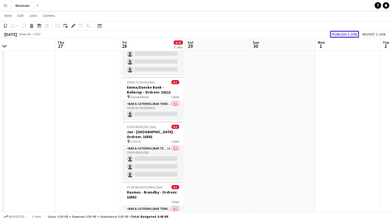
click at [341, 34] on button "Publish 1 job" at bounding box center [344, 34] width 29 height 7
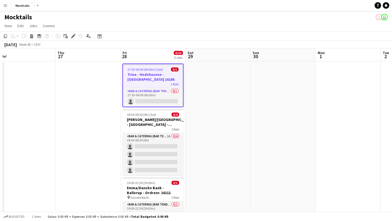
click at [158, 27] on app-page-menu "View Day view expanded Day view collapsed Month view Date picker Jump to [DATE]…" at bounding box center [196, 26] width 392 height 10
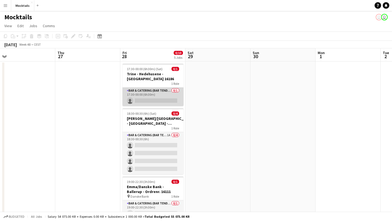
click at [154, 95] on app-card-role "Bar & Catering (Bar Tender) 0/1 17:30-00:00 (6h30m) single-neutral-actions" at bounding box center [152, 97] width 61 height 19
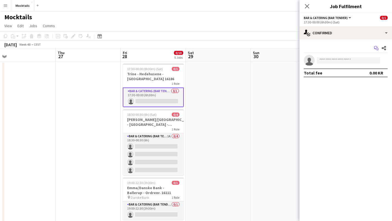
click at [374, 47] on icon at bounding box center [375, 47] width 3 height 3
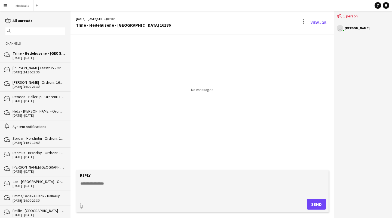
click at [94, 186] on textarea at bounding box center [203, 188] width 247 height 14
type textarea "*********"
click at [316, 202] on button "Send" at bounding box center [316, 204] width 19 height 11
click at [40, 66] on div "[PERSON_NAME] Taastrup - Ordrenr. 16485" at bounding box center [39, 68] width 53 height 5
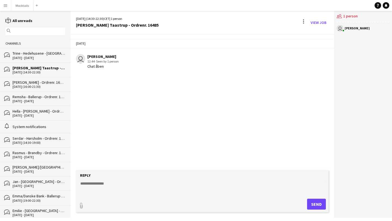
click at [346, 17] on div "users2 1 person" at bounding box center [363, 16] width 53 height 11
click at [51, 59] on div "[DATE] - [DATE]" at bounding box center [39, 58] width 53 height 4
click at [314, 22] on link "View Job" at bounding box center [318, 22] width 20 height 9
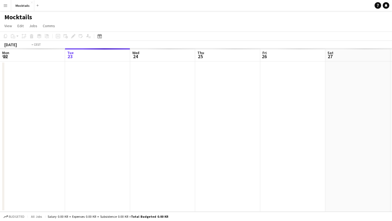
scroll to position [0, 187]
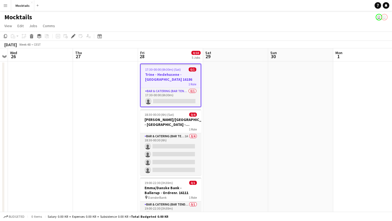
click at [200, 25] on app-page-menu "View Day view expanded Day view collapsed Month view Date picker Jump to [DATE]…" at bounding box center [196, 26] width 392 height 10
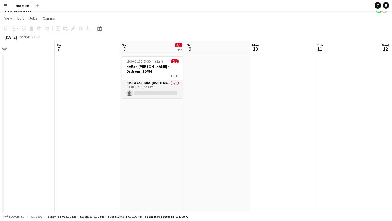
scroll to position [0, 271]
